Goal: Task Accomplishment & Management: Manage account settings

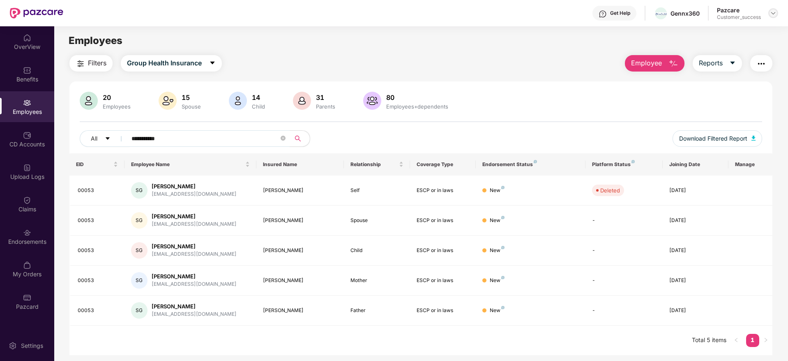
click at [777, 13] on img at bounding box center [773, 13] width 7 height 7
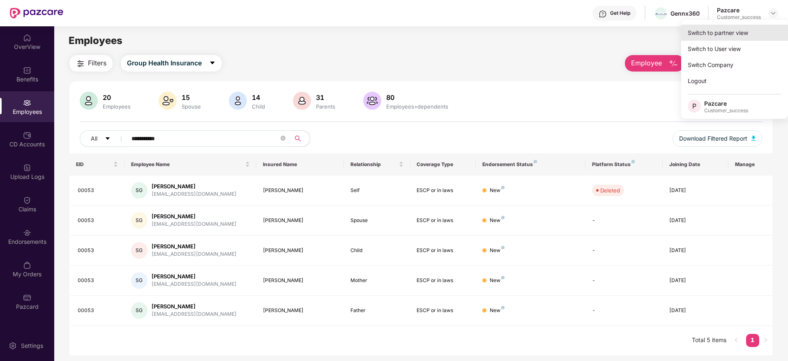
click at [741, 29] on div "Switch to partner view" at bounding box center [735, 33] width 107 height 16
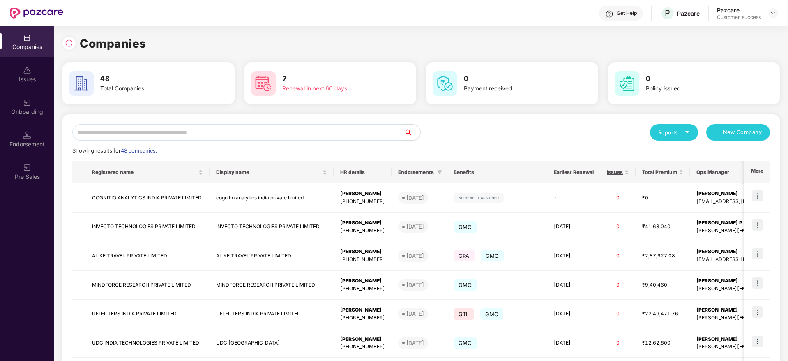
click at [208, 134] on input "text" at bounding box center [238, 132] width 332 height 16
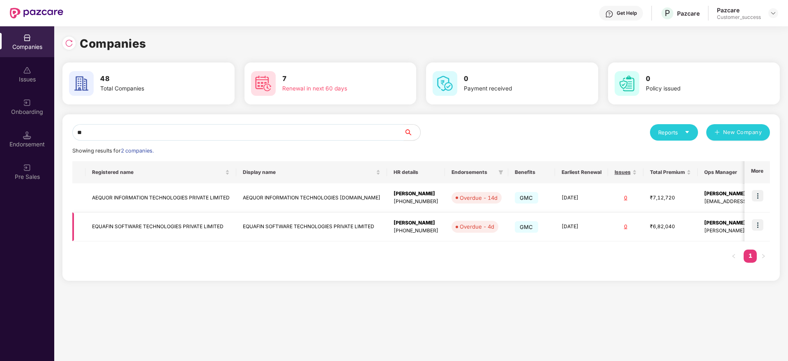
type input "**"
click at [759, 222] on img at bounding box center [758, 225] width 12 height 12
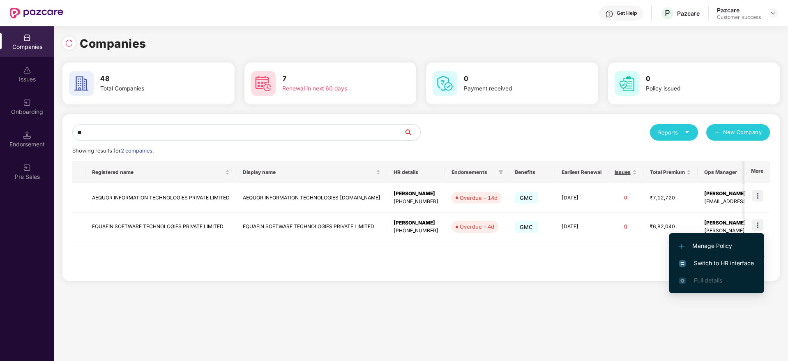
click at [716, 263] on span "Switch to HR interface" at bounding box center [716, 263] width 75 height 9
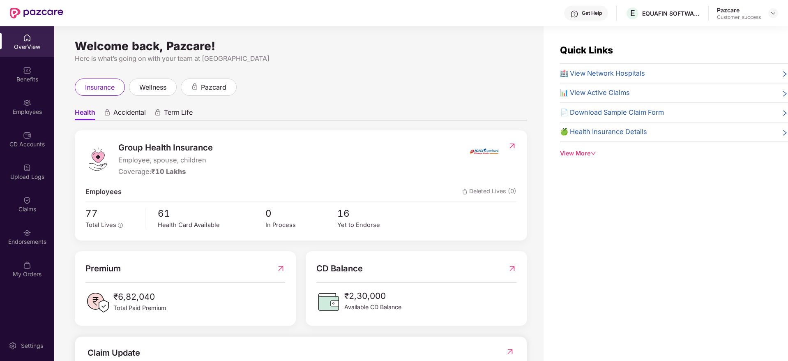
click at [28, 107] on div "Employees" at bounding box center [27, 106] width 54 height 31
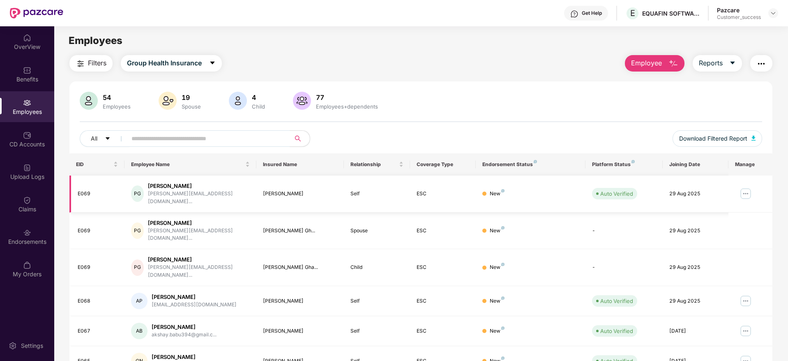
click at [750, 188] on img at bounding box center [746, 193] width 13 height 13
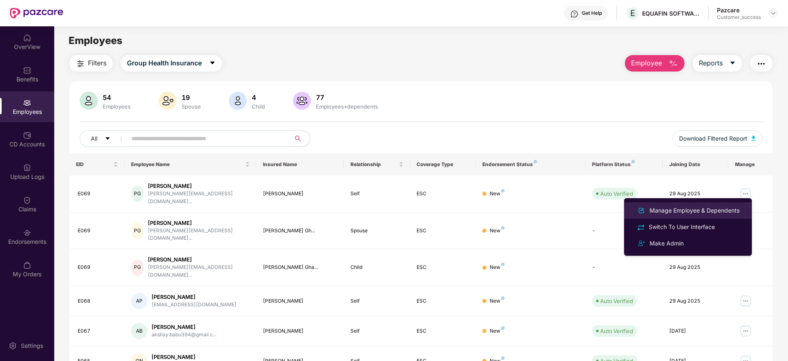
click at [696, 210] on div "Manage Employee & Dependents" at bounding box center [694, 210] width 93 height 9
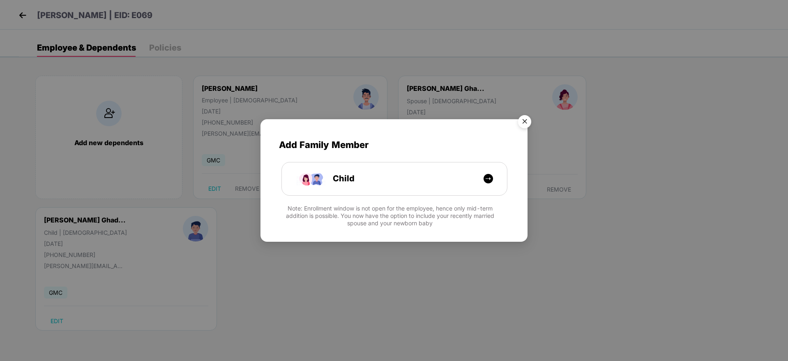
click at [523, 122] on img "Close" at bounding box center [524, 122] width 23 height 23
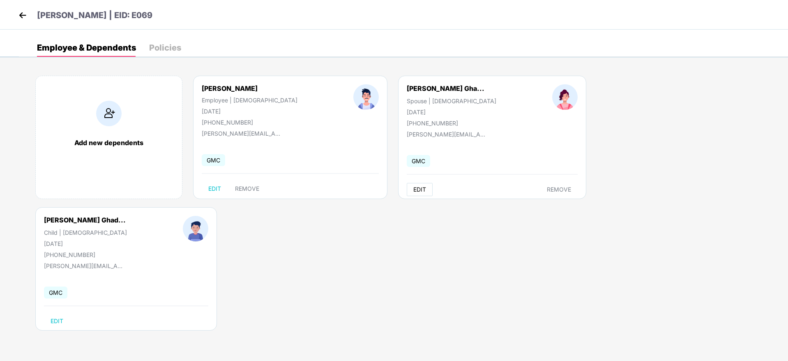
click at [414, 188] on span "EDIT" at bounding box center [420, 189] width 13 height 7
select select "******"
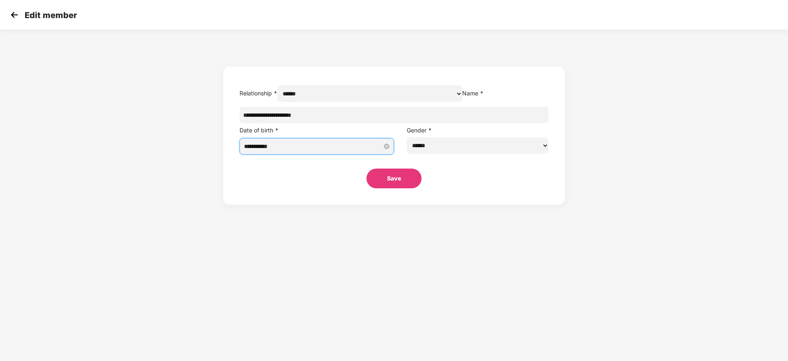
click at [338, 151] on input "**********" at bounding box center [313, 146] width 138 height 9
click at [309, 180] on button "button" at bounding box center [309, 182] width 9 height 16
click at [409, 183] on span "button" at bounding box center [409, 183] width 4 height 4
click at [399, 184] on button "button" at bounding box center [399, 182] width 9 height 16
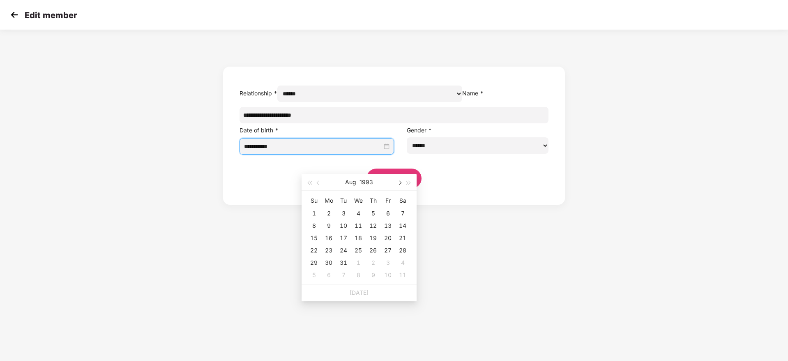
click at [399, 184] on button "button" at bounding box center [399, 182] width 9 height 16
type input "**********"
click at [363, 226] on div "6" at bounding box center [359, 226] width 10 height 10
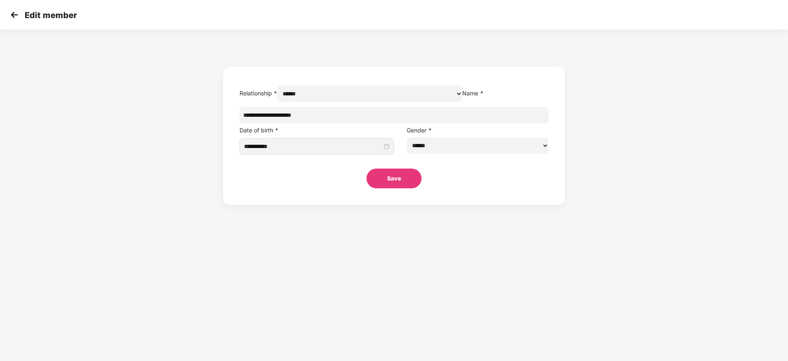
click at [391, 188] on button "Save" at bounding box center [394, 179] width 55 height 20
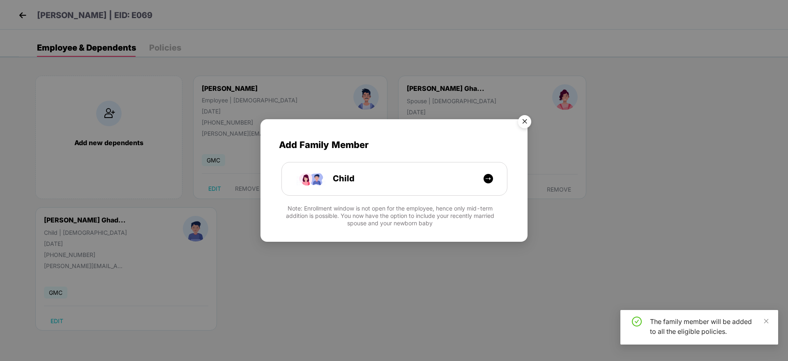
click at [524, 124] on img "Close" at bounding box center [524, 122] width 23 height 23
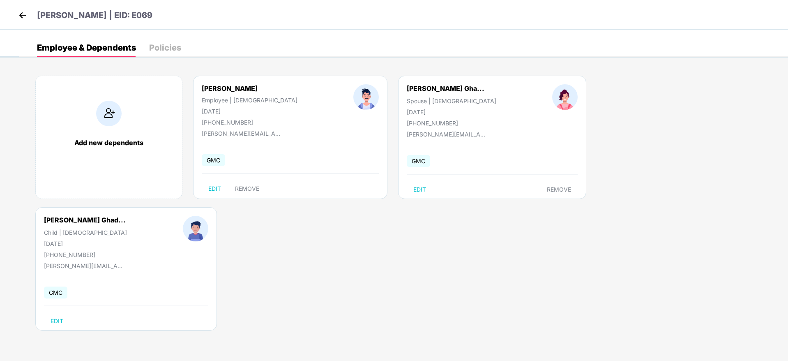
click at [19, 14] on img at bounding box center [22, 15] width 12 height 12
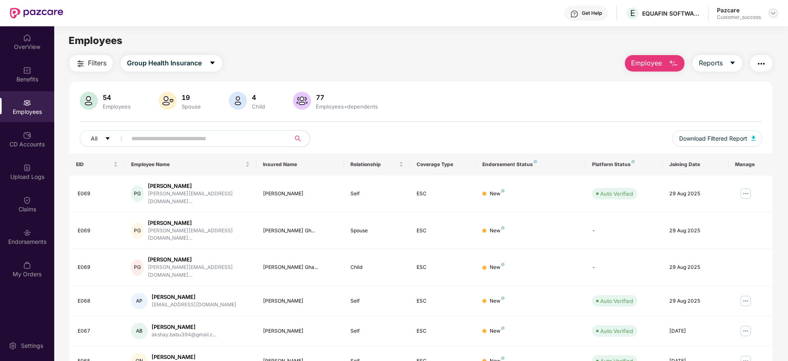
click at [772, 15] on img at bounding box center [773, 13] width 7 height 7
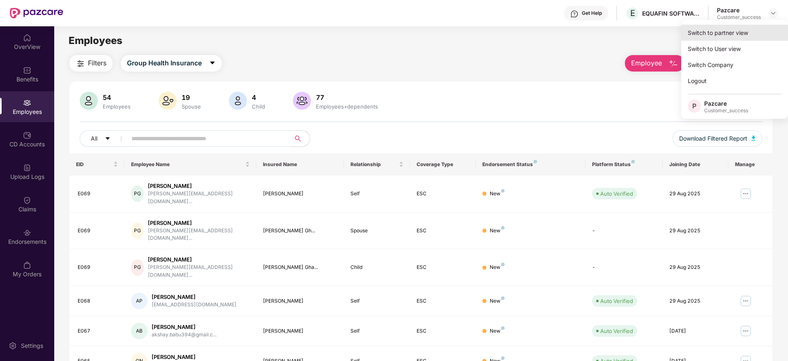
click at [724, 35] on div "Switch to partner view" at bounding box center [735, 33] width 107 height 16
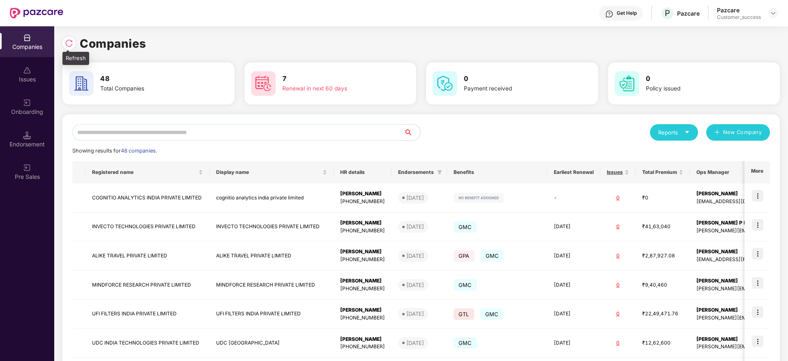
click at [67, 37] on div at bounding box center [68, 43] width 13 height 13
click at [26, 133] on img at bounding box center [27, 135] width 8 height 8
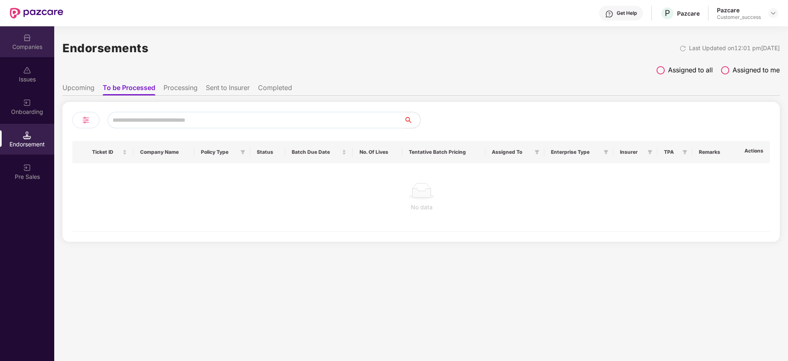
click at [31, 45] on div "Companies" at bounding box center [27, 47] width 54 height 8
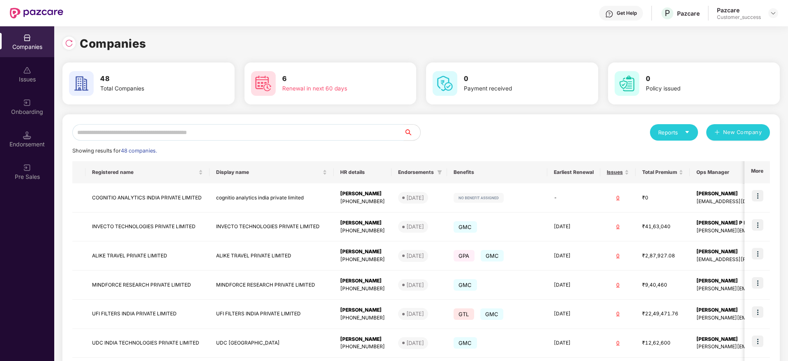
click at [247, 127] on input "text" at bounding box center [238, 132] width 332 height 16
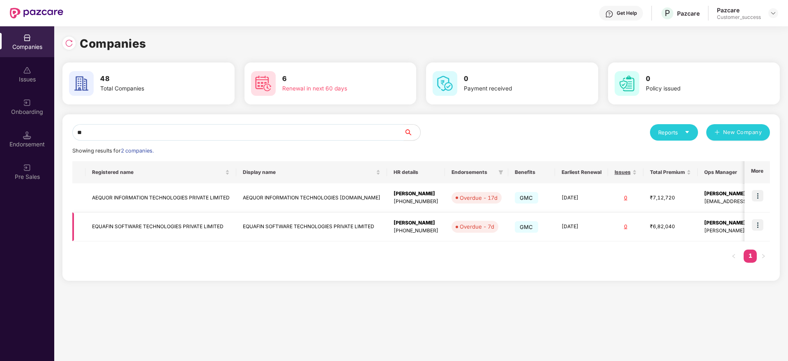
type input "**"
click at [760, 226] on img at bounding box center [758, 225] width 12 height 12
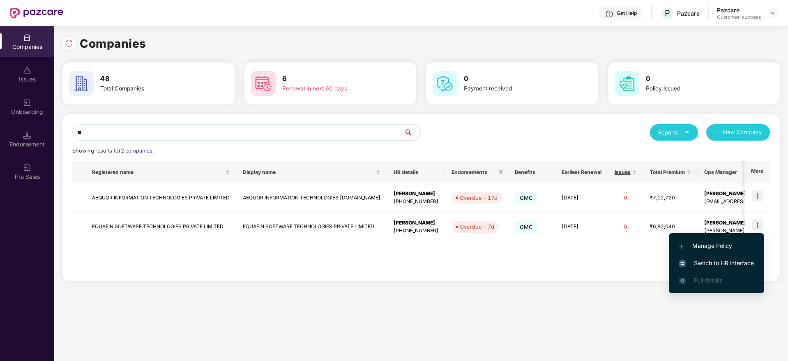
click at [707, 261] on span "Switch to HR interface" at bounding box center [716, 263] width 75 height 9
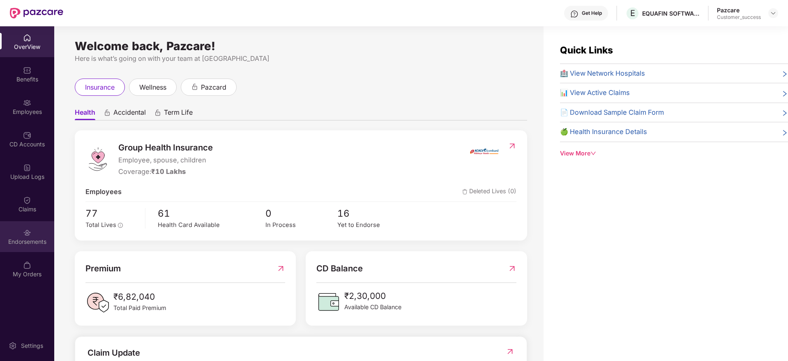
click at [28, 231] on img at bounding box center [27, 233] width 8 height 8
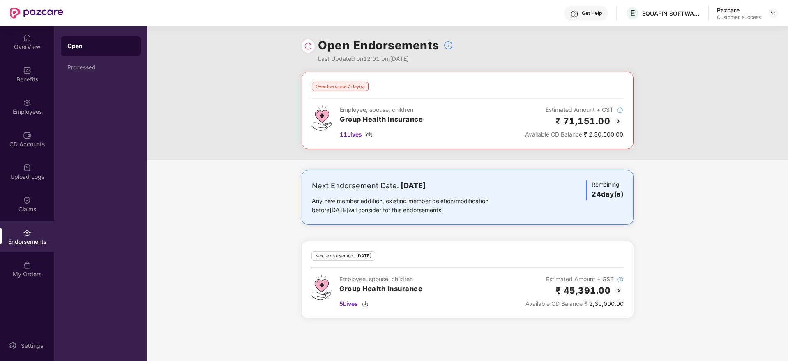
click at [306, 42] on img at bounding box center [308, 46] width 8 height 8
click at [311, 45] on img at bounding box center [308, 46] width 8 height 8
click at [772, 10] on img at bounding box center [773, 13] width 7 height 7
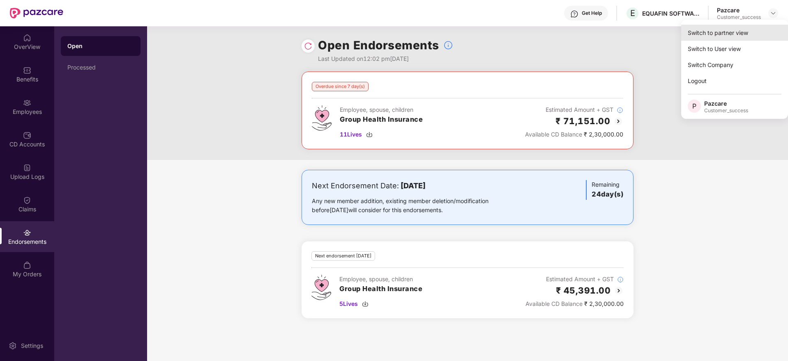
click at [742, 30] on div "Switch to partner view" at bounding box center [735, 33] width 107 height 16
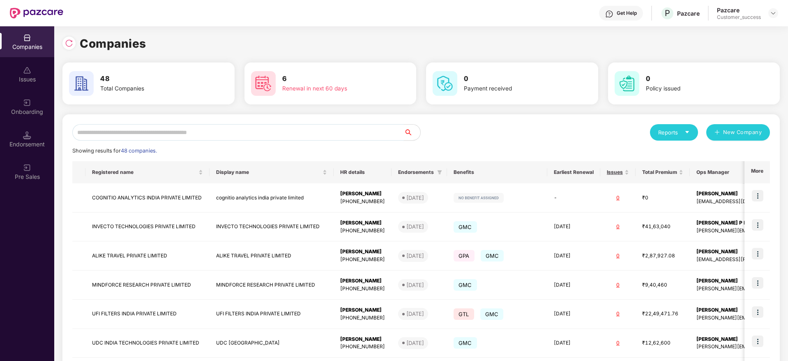
click at [275, 135] on input "text" at bounding box center [238, 132] width 332 height 16
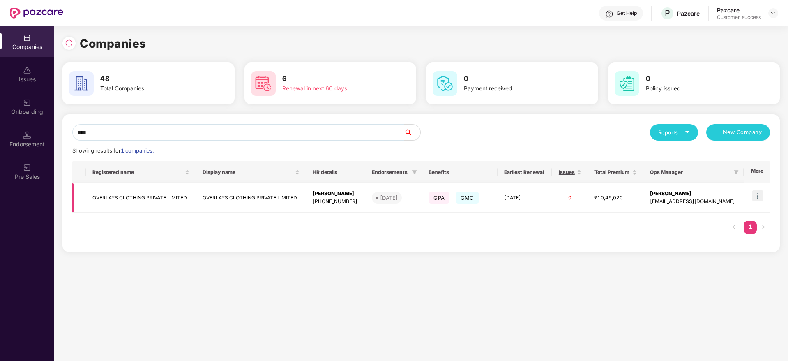
type input "****"
click at [757, 194] on img at bounding box center [758, 196] width 12 height 12
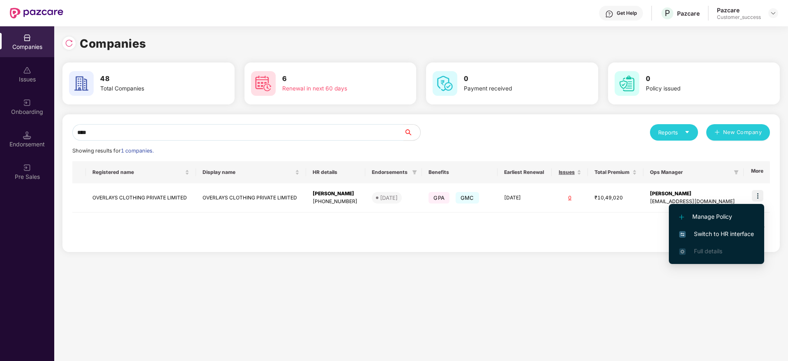
click at [689, 231] on span "Switch to HR interface" at bounding box center [716, 233] width 75 height 9
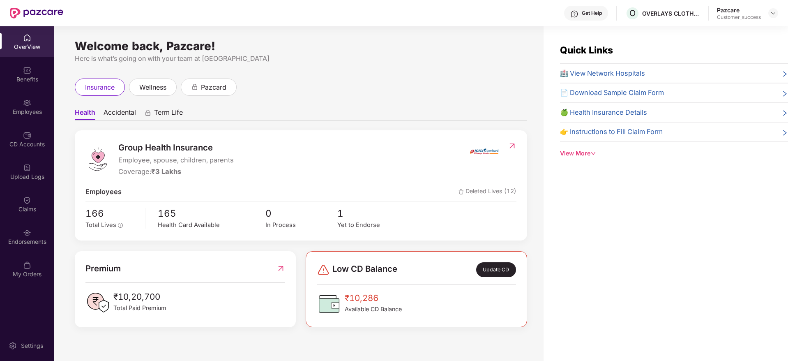
click at [26, 111] on div "Employees" at bounding box center [27, 112] width 54 height 8
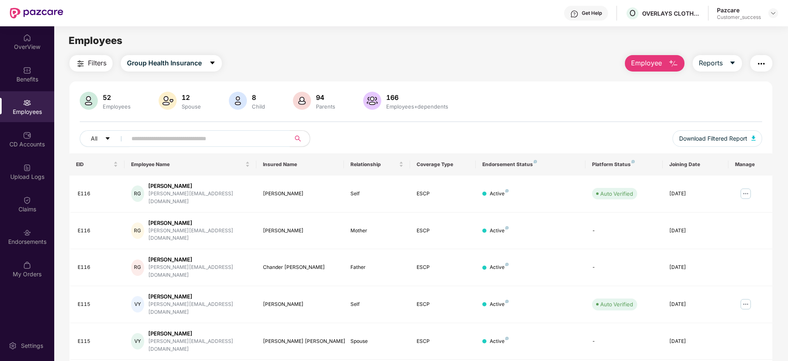
click at [651, 63] on span "Employee" at bounding box center [646, 63] width 31 height 10
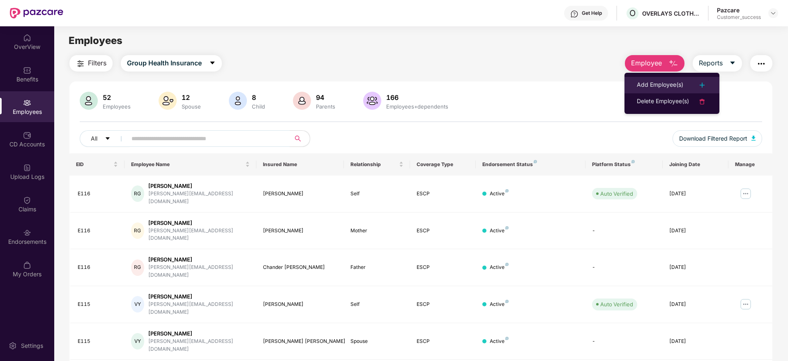
click at [665, 83] on div "Add Employee(s)" at bounding box center [660, 85] width 46 height 10
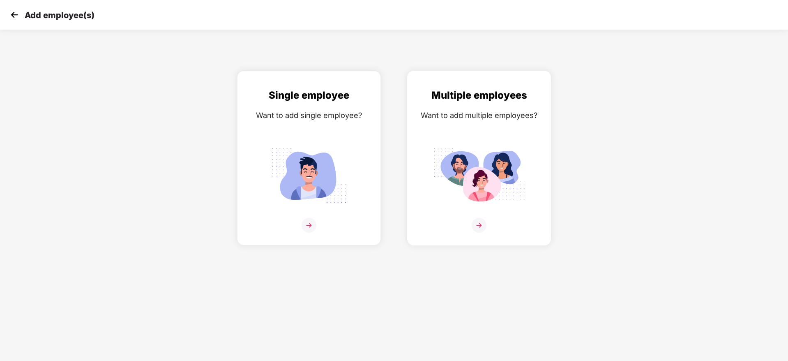
click at [477, 227] on img at bounding box center [479, 225] width 15 height 15
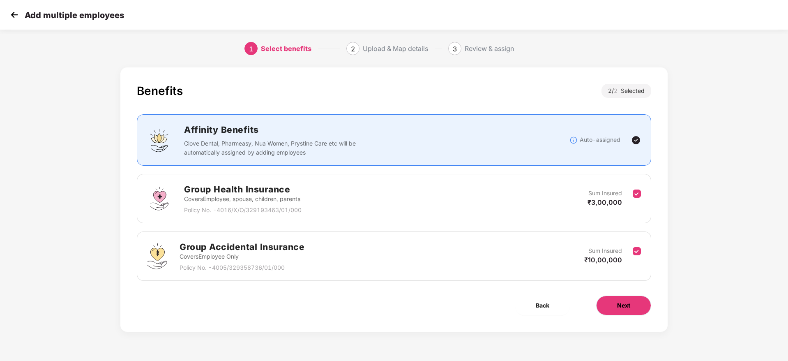
click at [614, 299] on button "Next" at bounding box center [623, 306] width 55 height 20
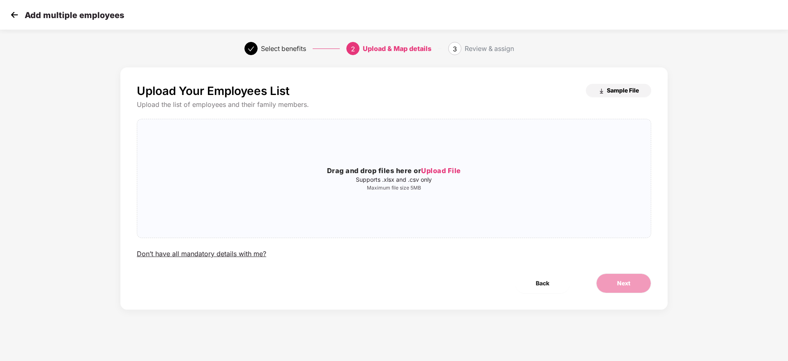
click at [605, 90] on button "Sample File" at bounding box center [618, 90] width 65 height 13
click at [19, 13] on img at bounding box center [14, 15] width 12 height 12
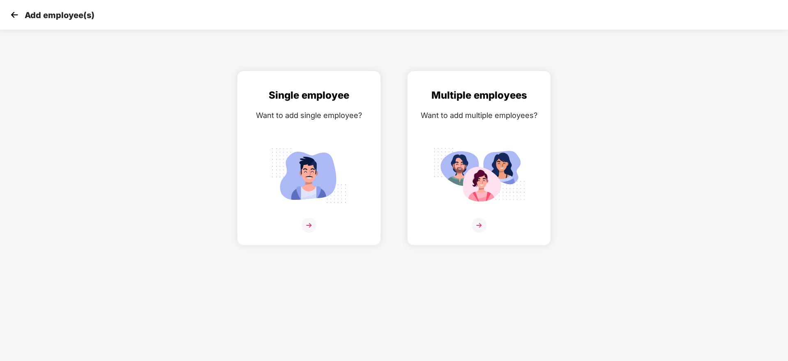
click at [7, 14] on div "Add employee(s)" at bounding box center [394, 15] width 788 height 30
click at [18, 16] on img at bounding box center [14, 15] width 12 height 12
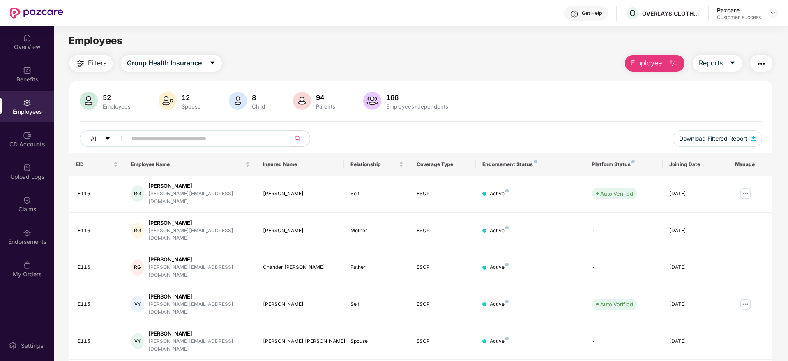
click at [499, 144] on div "All Download Filtered Report" at bounding box center [421, 141] width 683 height 23
click at [774, 10] on img at bounding box center [773, 13] width 7 height 7
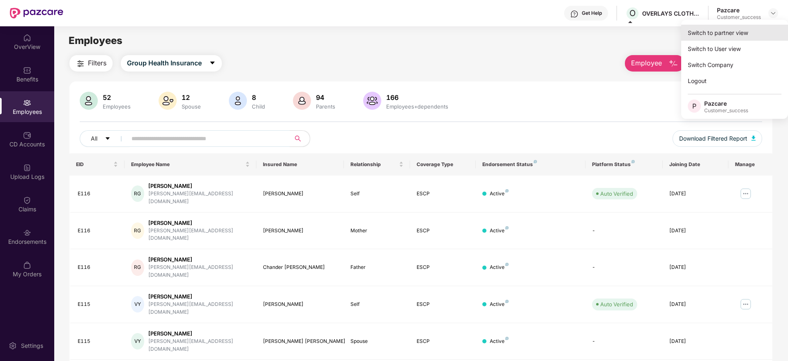
click at [713, 32] on div "Switch to partner view" at bounding box center [735, 33] width 107 height 16
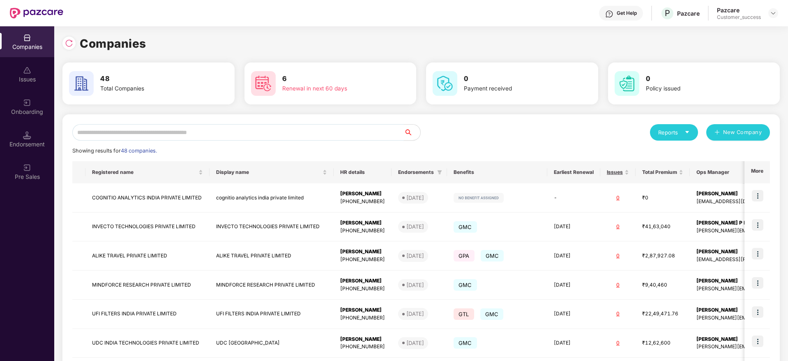
click at [196, 131] on input "text" at bounding box center [238, 132] width 332 height 16
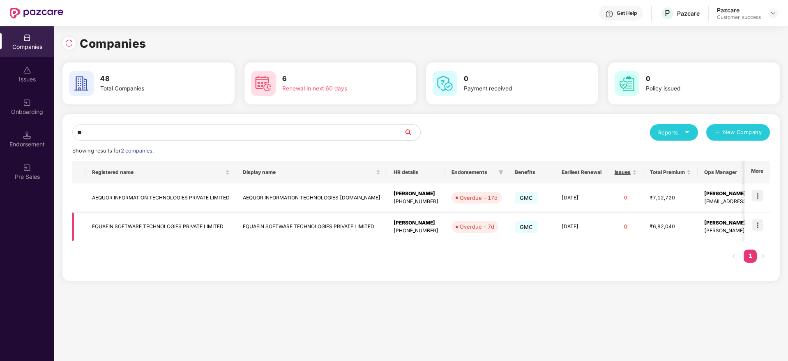
type input "**"
click at [756, 224] on img at bounding box center [758, 225] width 12 height 12
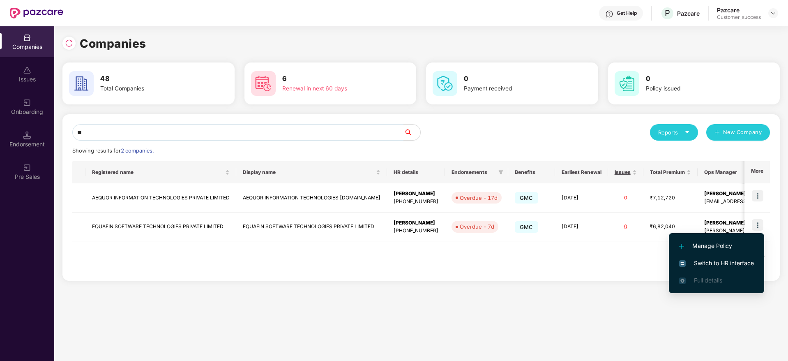
click at [720, 262] on span "Switch to HR interface" at bounding box center [716, 263] width 75 height 9
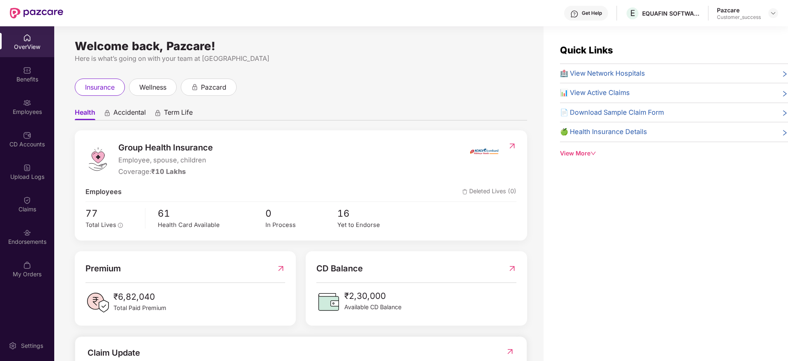
click at [28, 109] on div "Employees" at bounding box center [27, 112] width 54 height 8
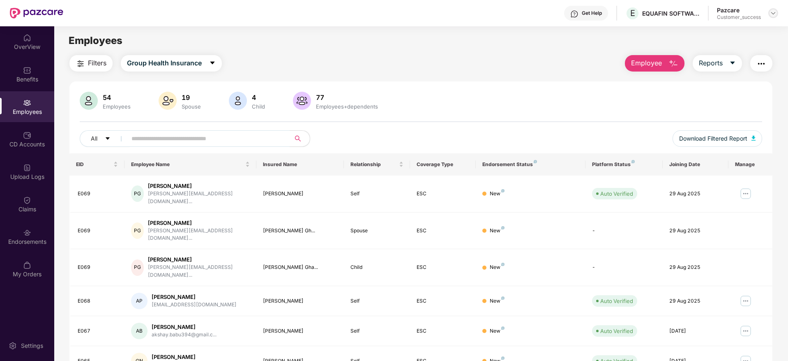
click at [774, 16] on div at bounding box center [774, 13] width 10 height 10
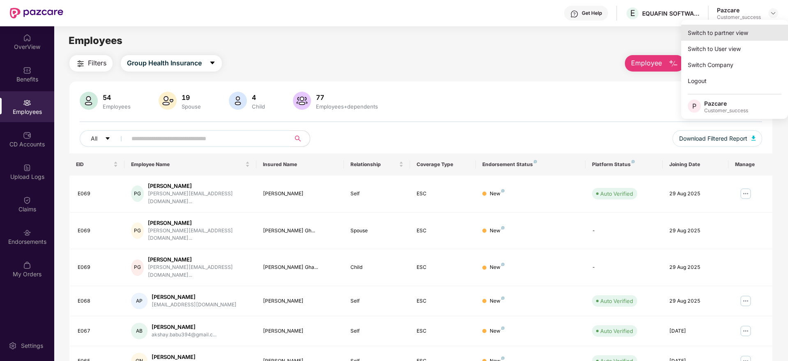
click at [739, 34] on div "Switch to partner view" at bounding box center [735, 33] width 107 height 16
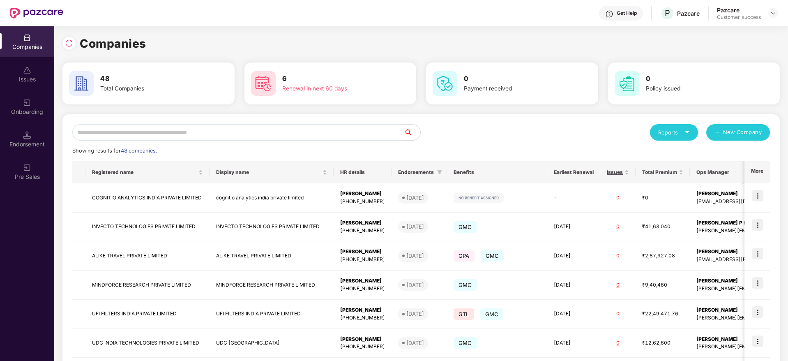
click at [225, 134] on input "text" at bounding box center [238, 132] width 332 height 16
type input "*"
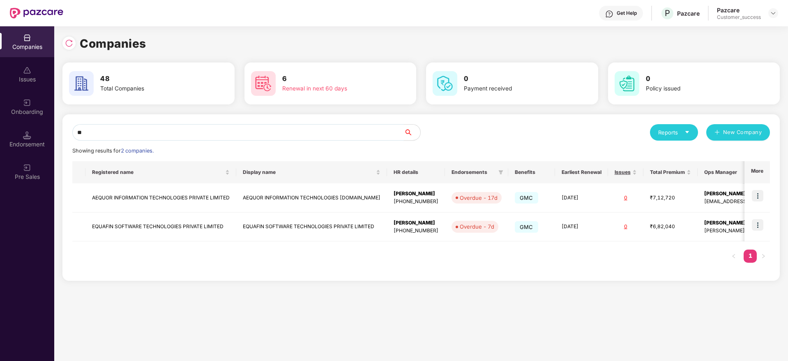
type input "**"
click at [763, 222] on img at bounding box center [758, 225] width 12 height 12
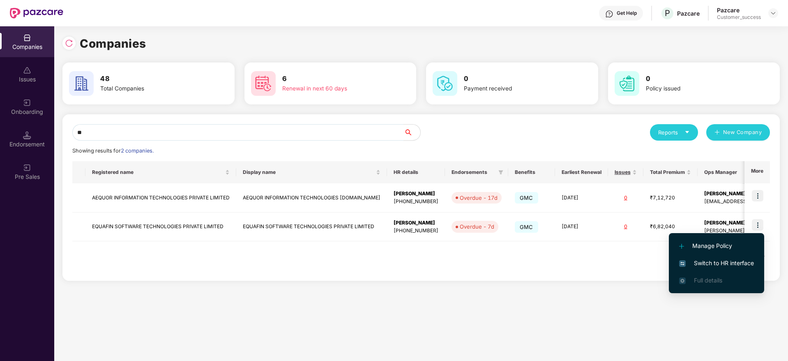
click at [725, 259] on span "Switch to HR interface" at bounding box center [716, 263] width 75 height 9
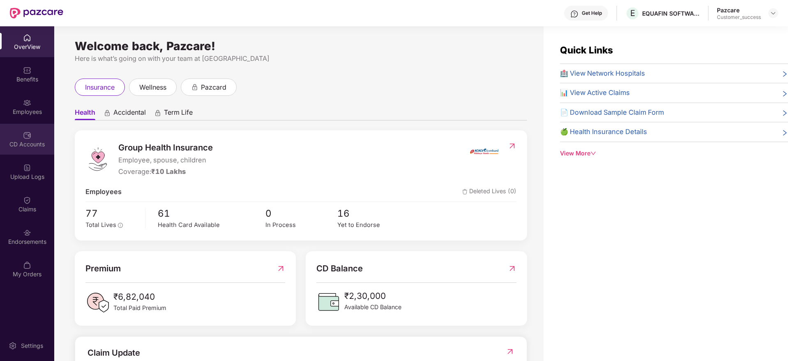
click at [25, 138] on img at bounding box center [27, 135] width 8 height 8
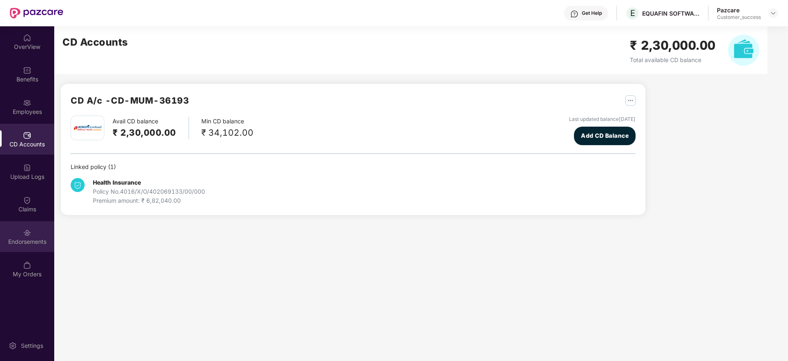
click at [28, 233] on img at bounding box center [27, 233] width 8 height 8
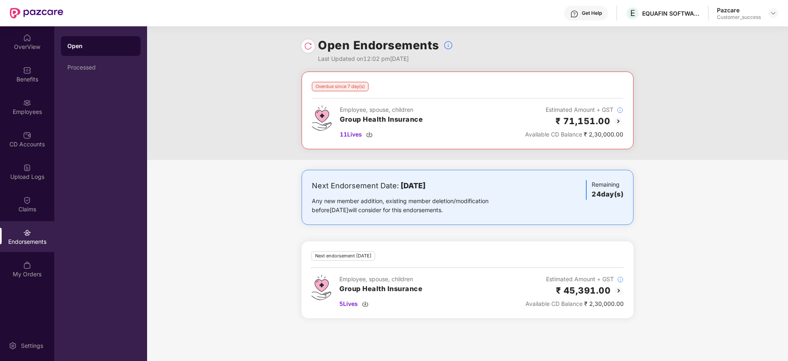
click at [688, 210] on div "Next Endorsement Date: [DATE] Any new member addition, existing member deletion…" at bounding box center [467, 249] width 641 height 158
click at [749, 210] on div "Next Endorsement Date: [DATE] Any new member addition, existing member deletion…" at bounding box center [467, 249] width 641 height 158
drag, startPoint x: 758, startPoint y: 247, endPoint x: 767, endPoint y: 213, distance: 35.5
click at [767, 213] on div "Next Endorsement Date: [DATE] Any new member addition, existing member deletion…" at bounding box center [467, 249] width 641 height 158
